Goal: Transaction & Acquisition: Purchase product/service

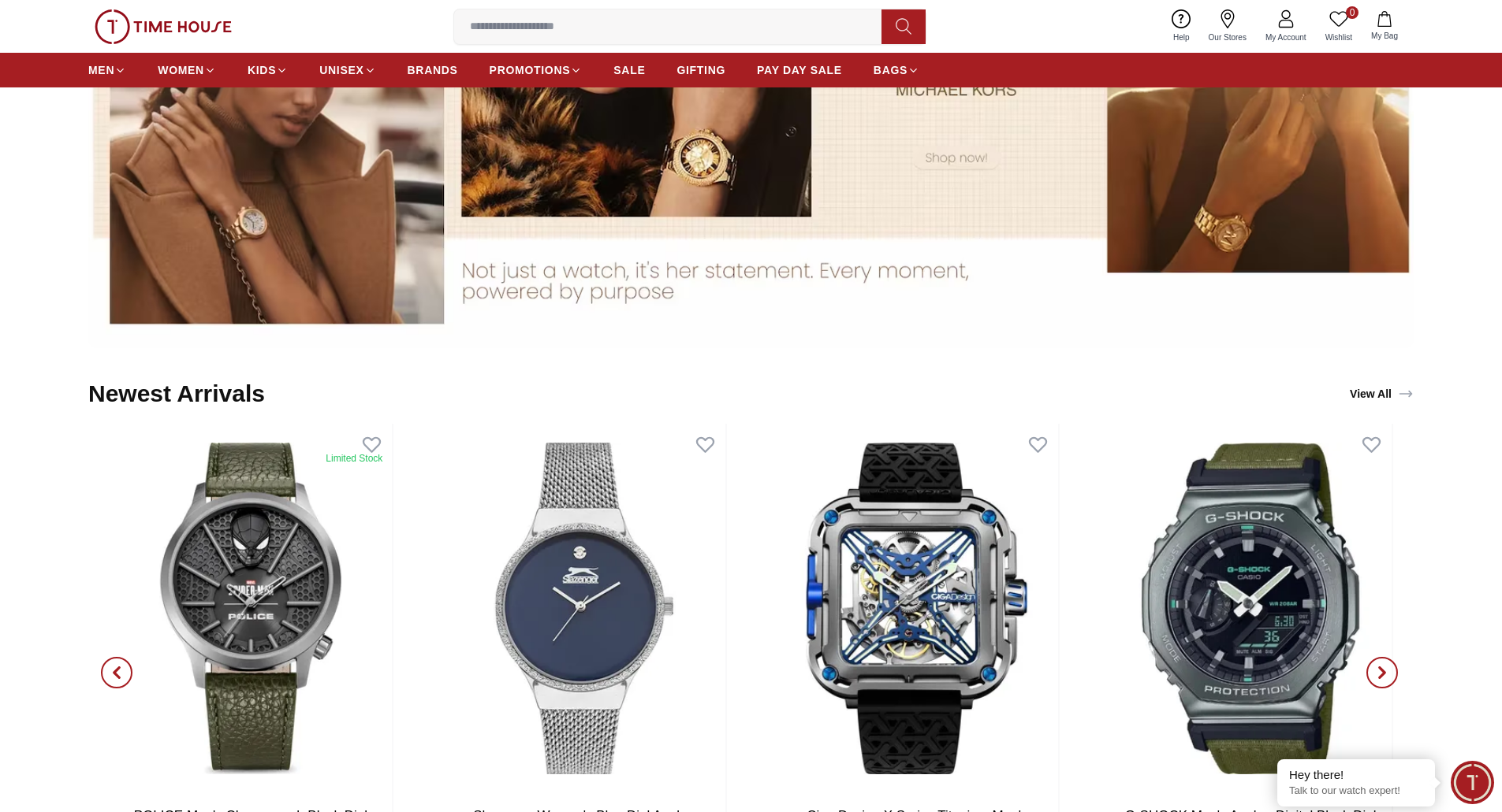
scroll to position [1733, 0]
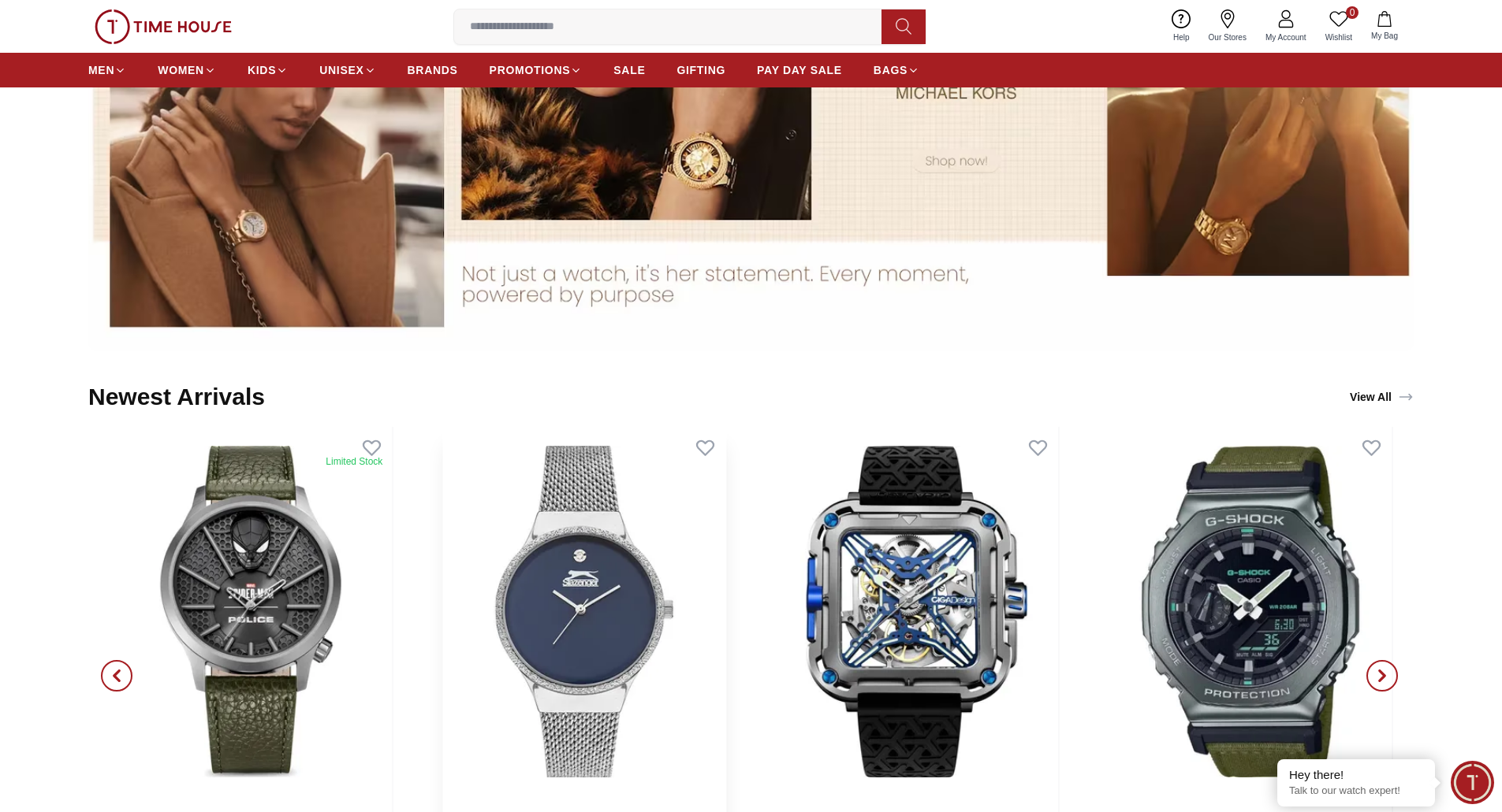
click at [613, 619] on img at bounding box center [583, 612] width 283 height 369
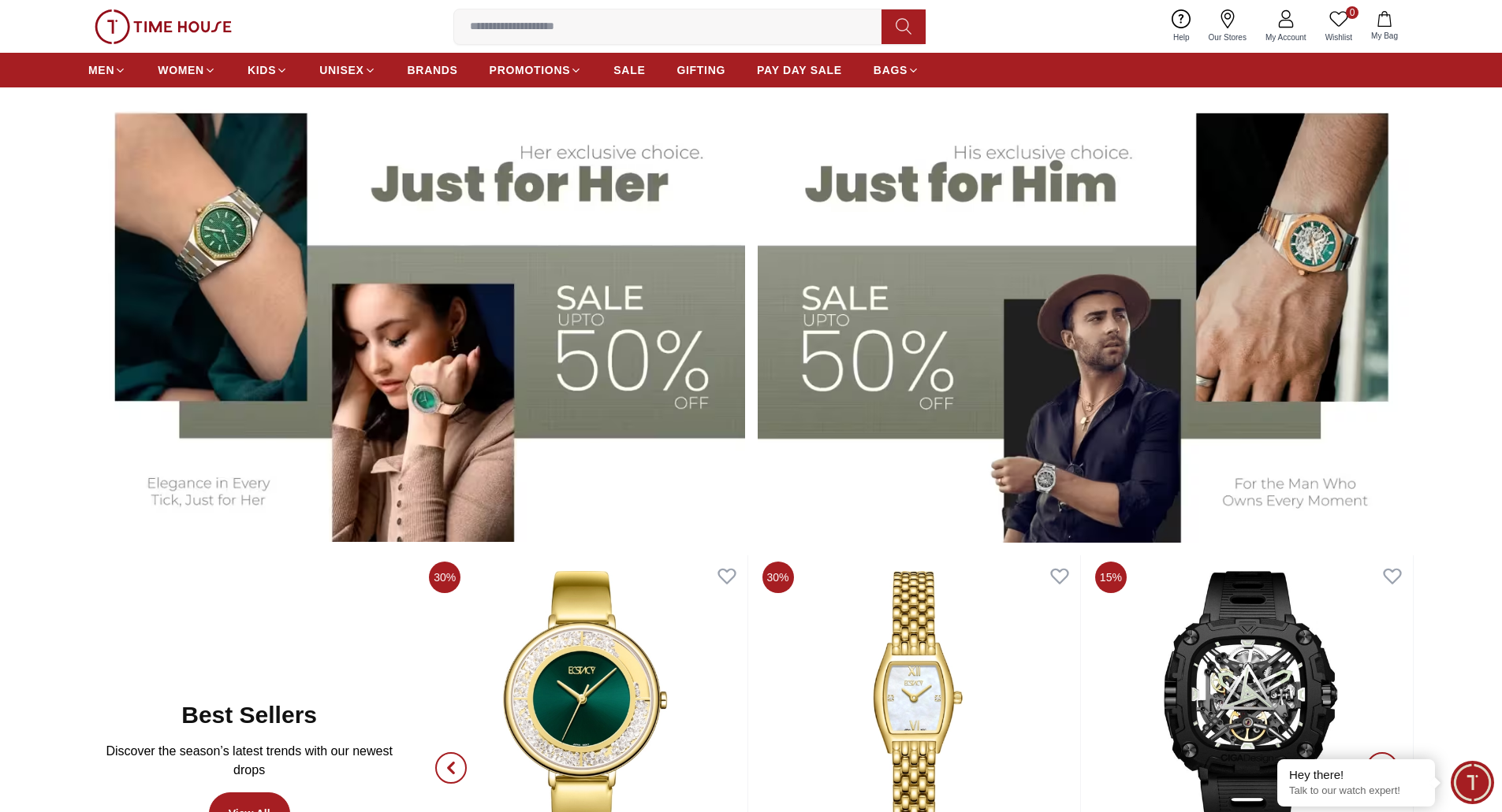
scroll to position [551, 0]
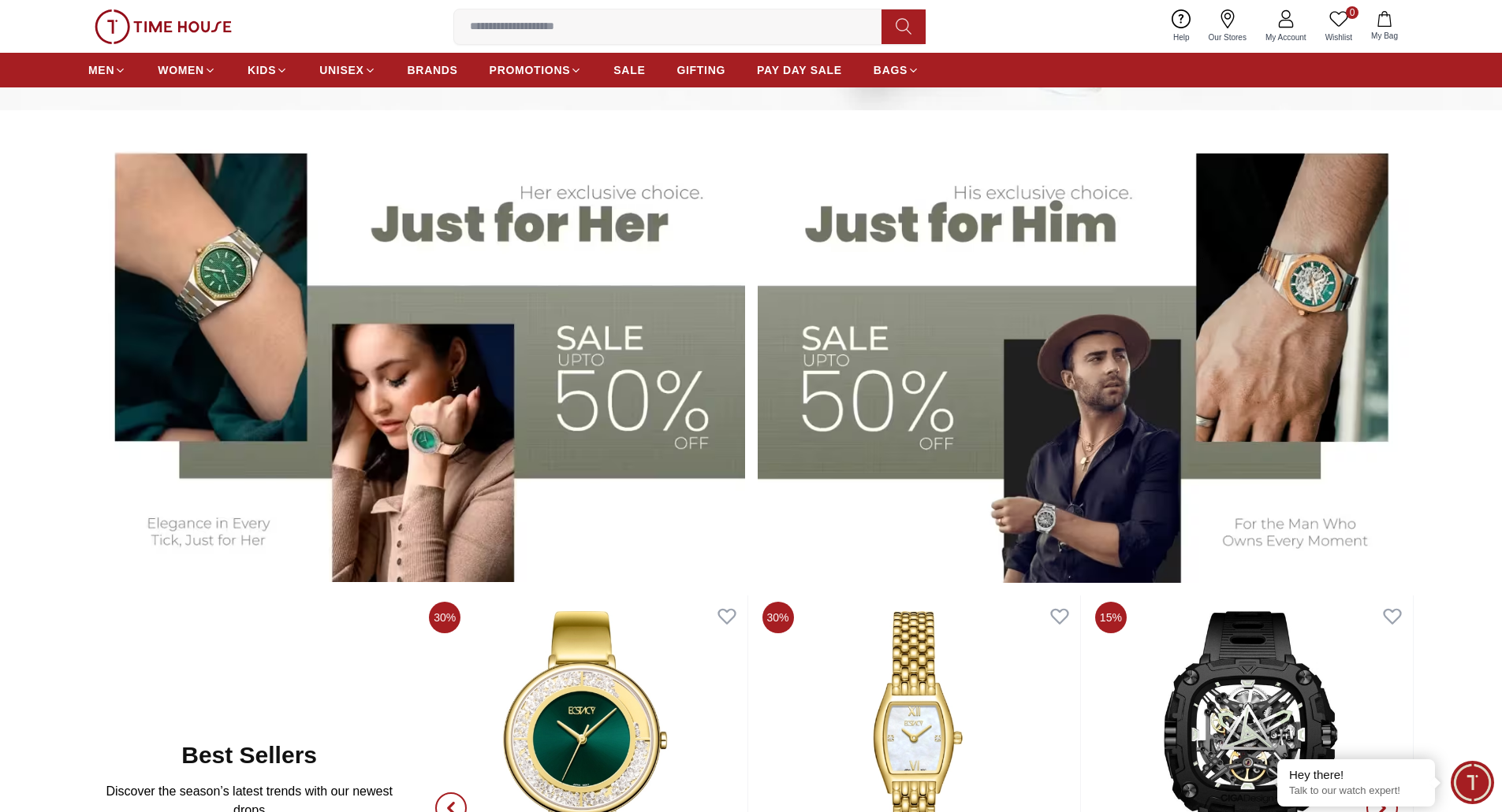
click at [517, 480] on img at bounding box center [417, 354] width 657 height 456
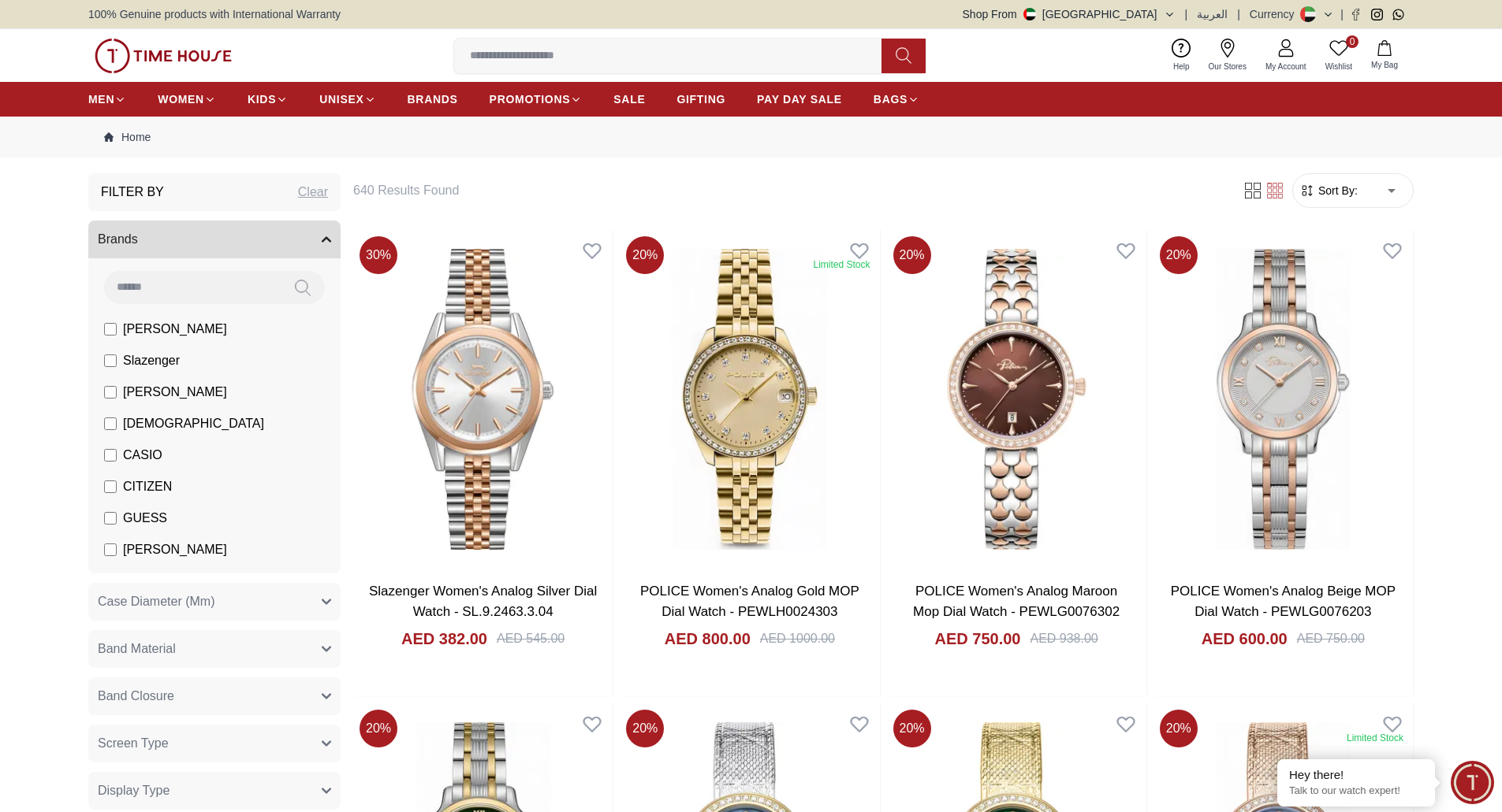
click at [168, 36] on div "0 Wishlist My Bag Help Our Stores My Account 0 Wishlist My Bag" at bounding box center [751, 55] width 1325 height 53
click at [171, 54] on img at bounding box center [163, 55] width 137 height 34
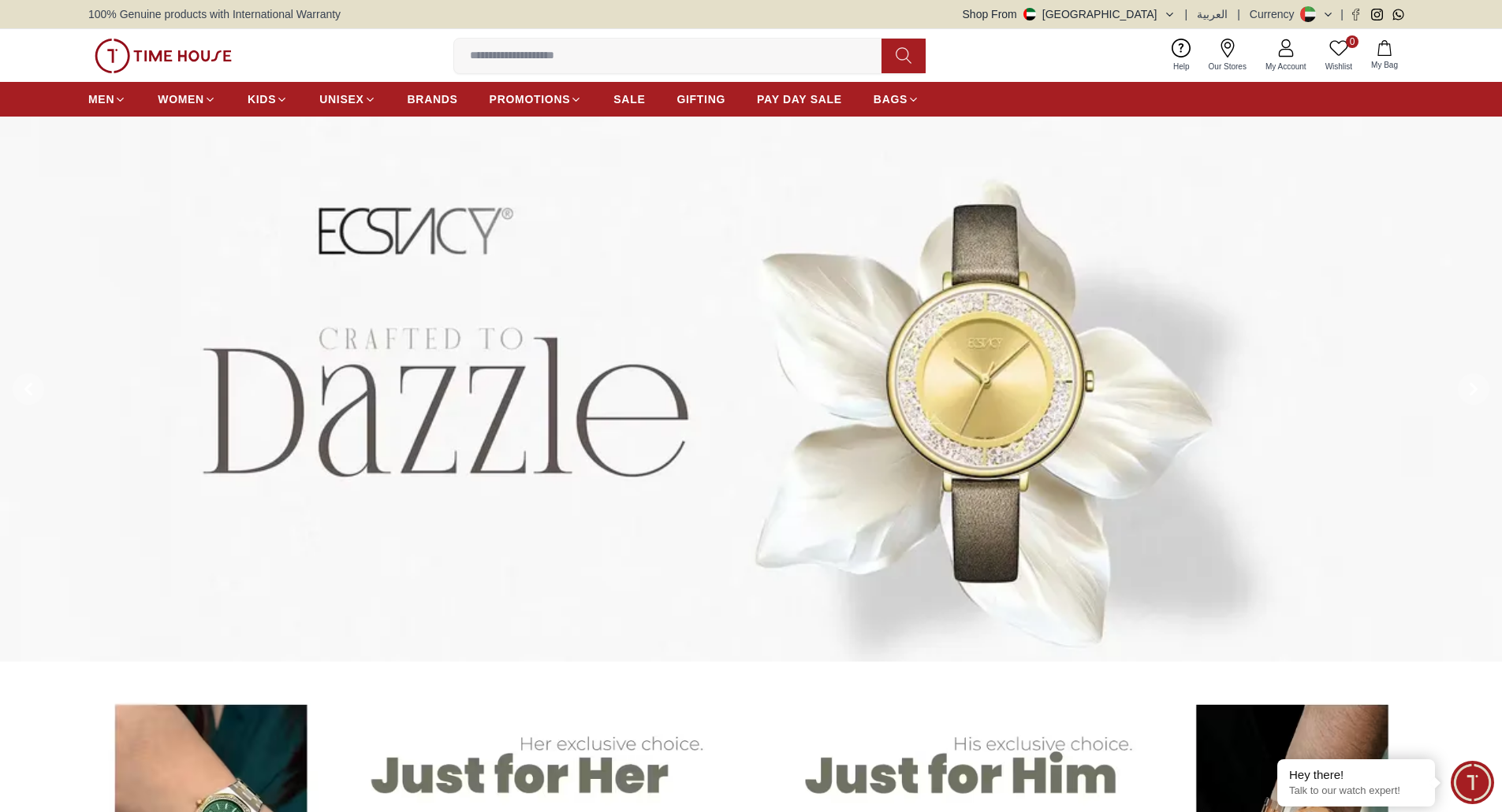
click at [150, 56] on img at bounding box center [163, 55] width 137 height 34
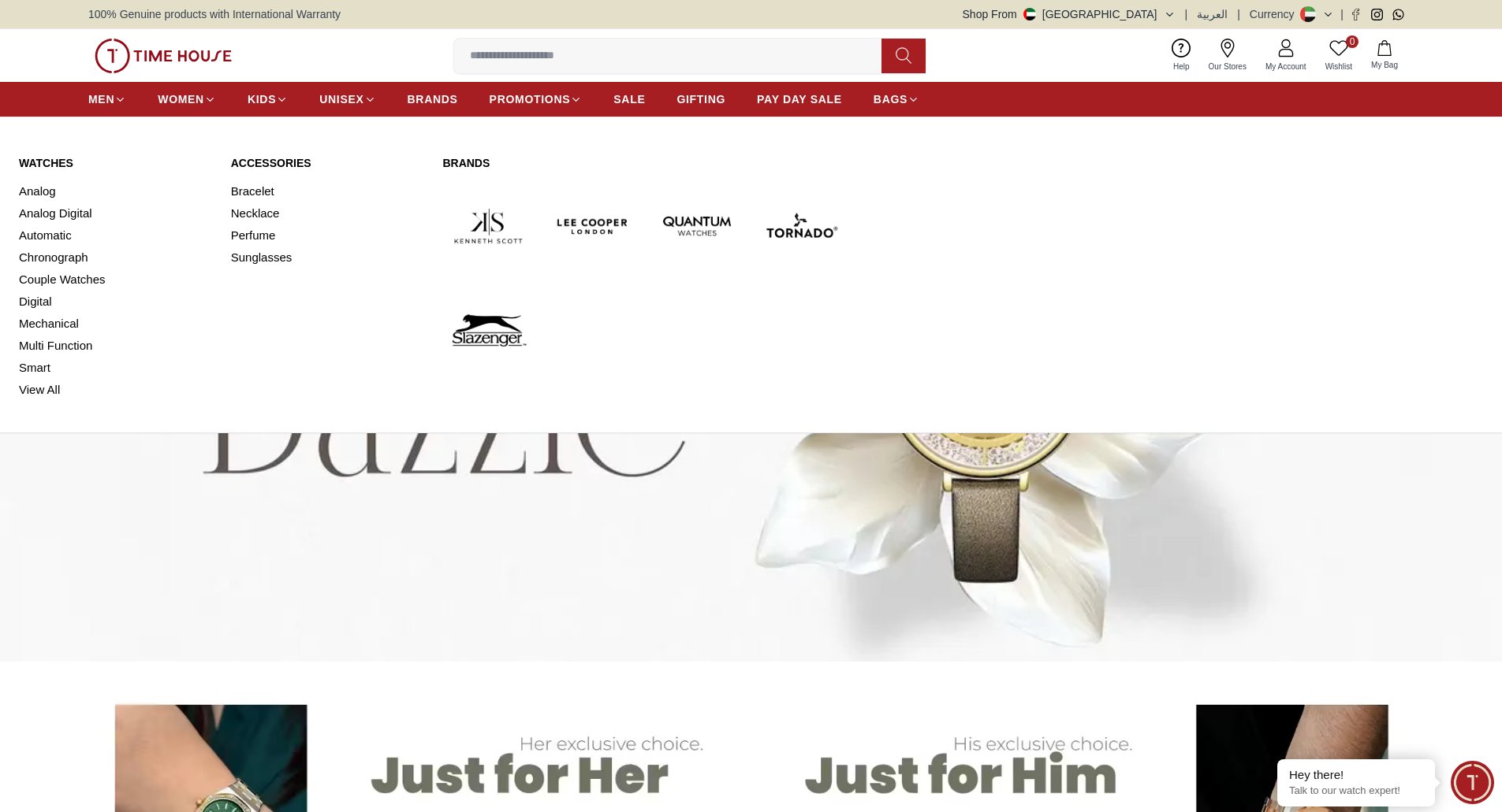
click at [40, 157] on link "Watches" at bounding box center [115, 163] width 193 height 16
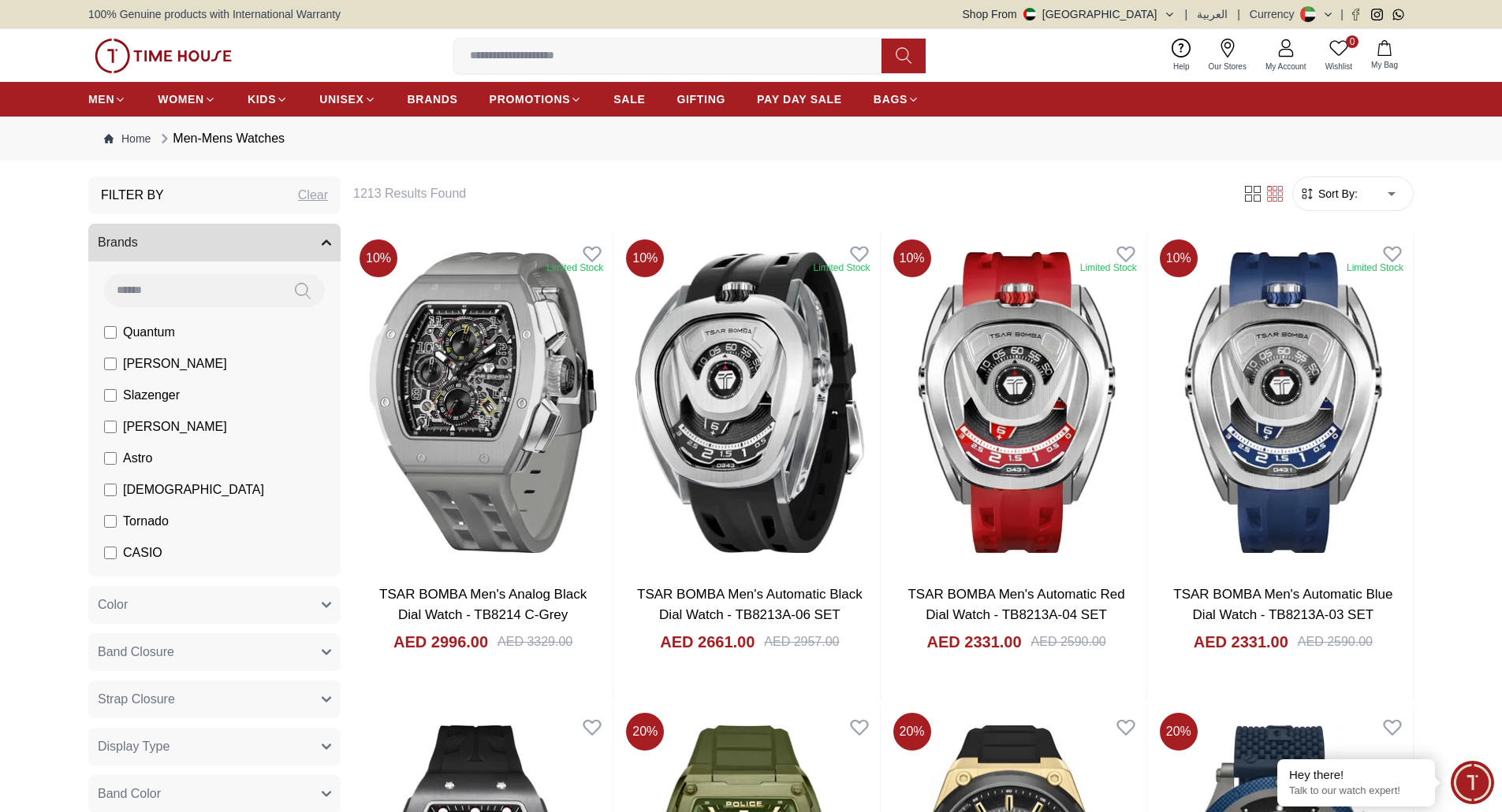
click at [193, 54] on img at bounding box center [163, 55] width 137 height 34
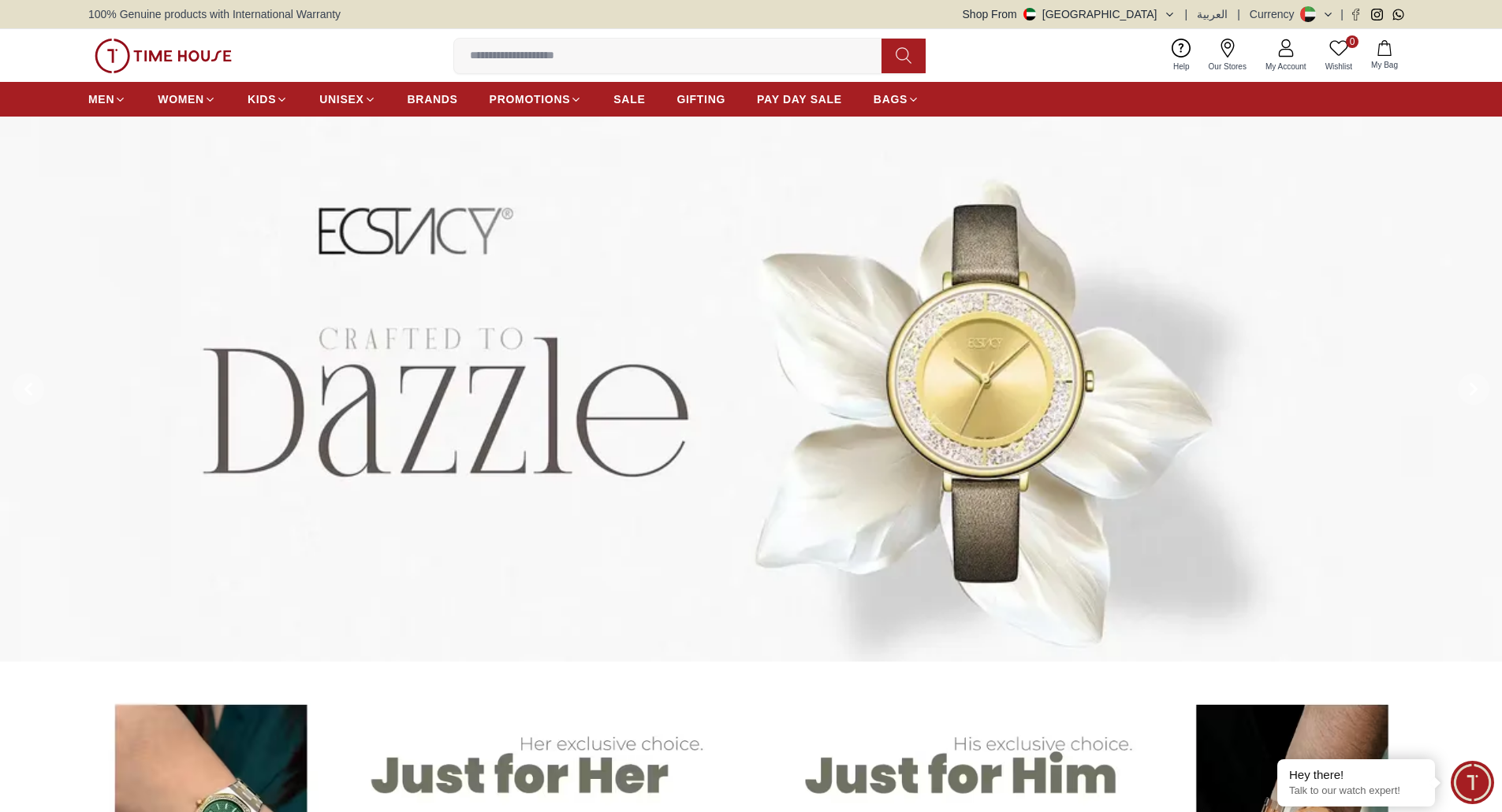
click at [566, 372] on img at bounding box center [751, 389] width 1502 height 546
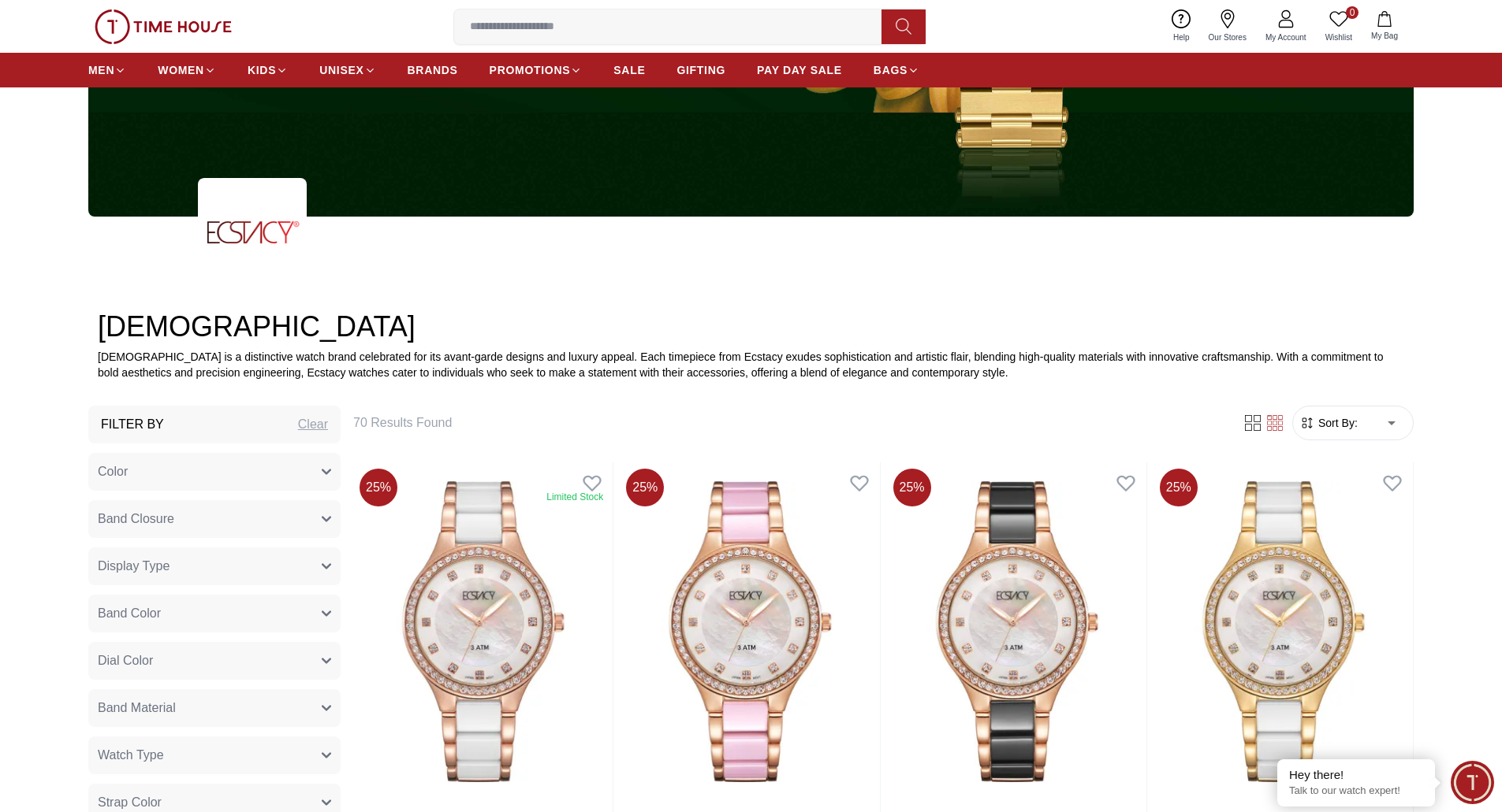
scroll to position [788, 0]
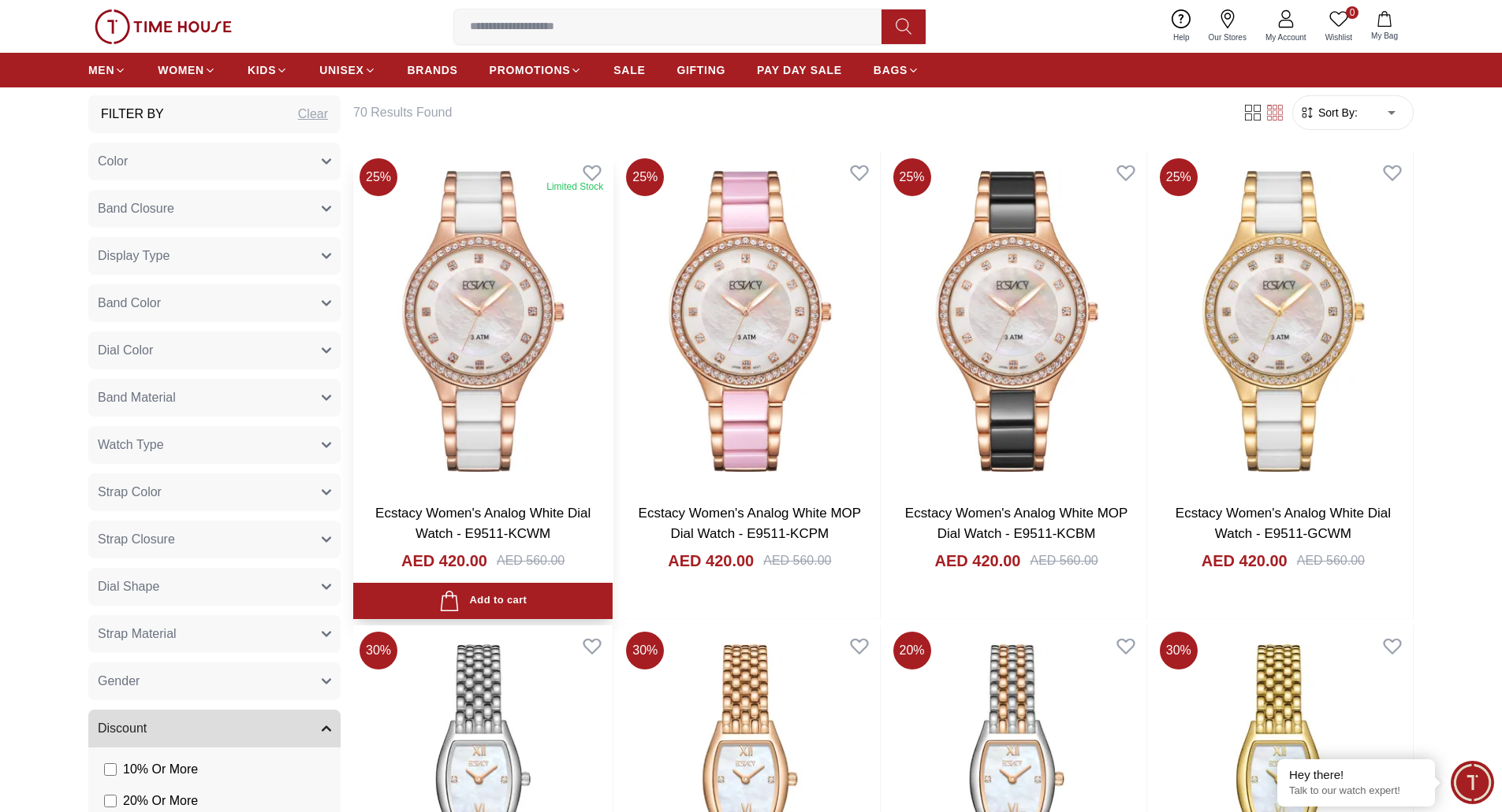
click at [502, 343] on img at bounding box center [483, 322] width 259 height 339
